Goal: Entertainment & Leisure: Browse casually

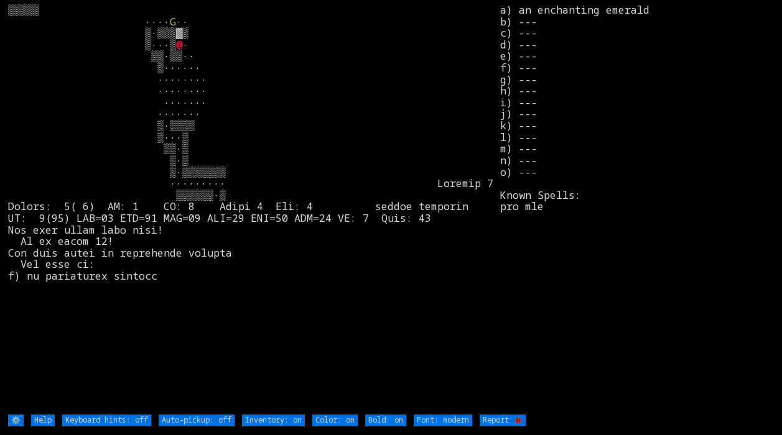
type off "Auto-pickup: on"
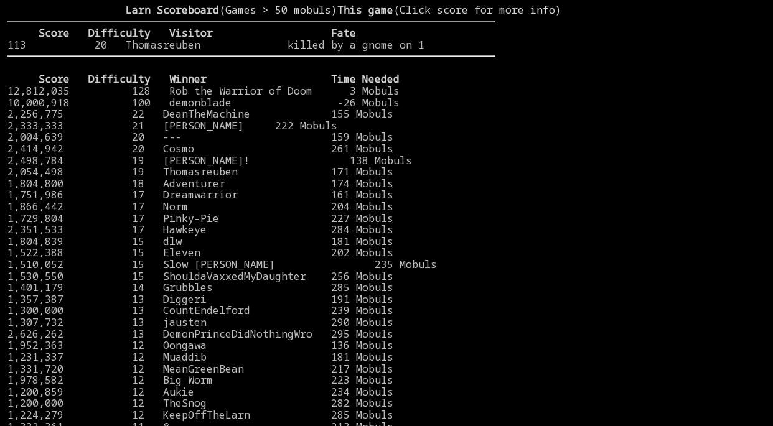
click at [690, 164] on stats at bounding box center [630, 204] width 271 height 401
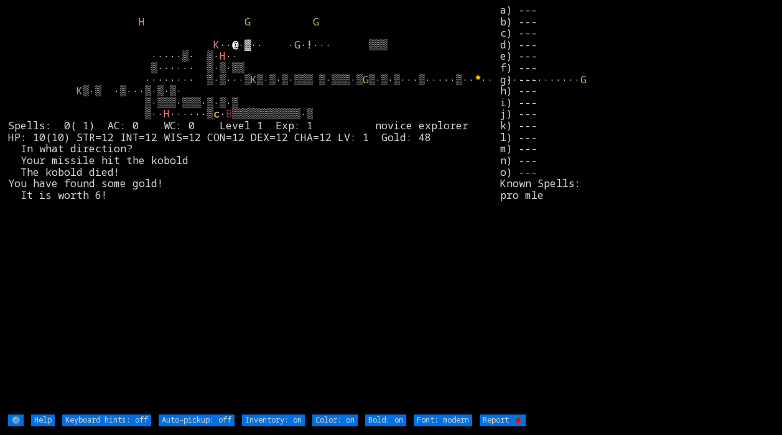
type off "Auto-pickup: on"
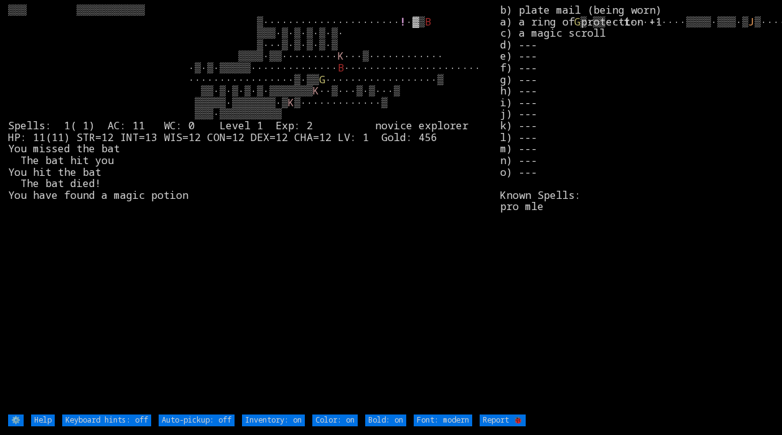
type off "Auto-pickup: on"
